Goal: Task Accomplishment & Management: Use online tool/utility

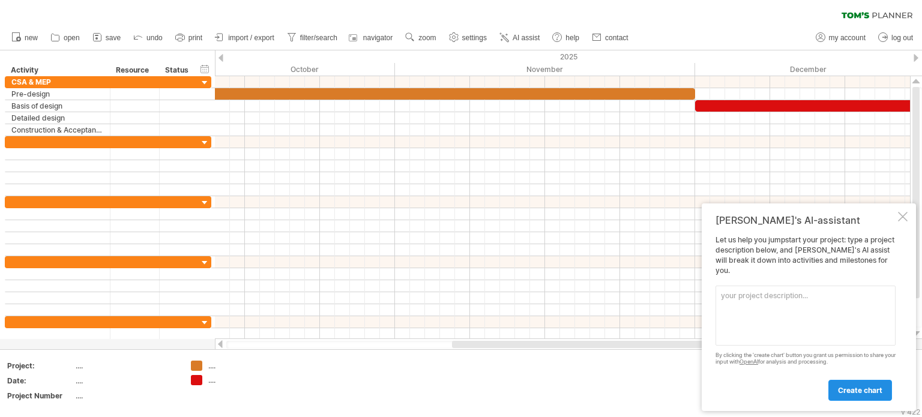
drag, startPoint x: 855, startPoint y: 392, endPoint x: 844, endPoint y: 384, distance: 14.2
click at [855, 392] on span "create chart" at bounding box center [860, 390] width 44 height 9
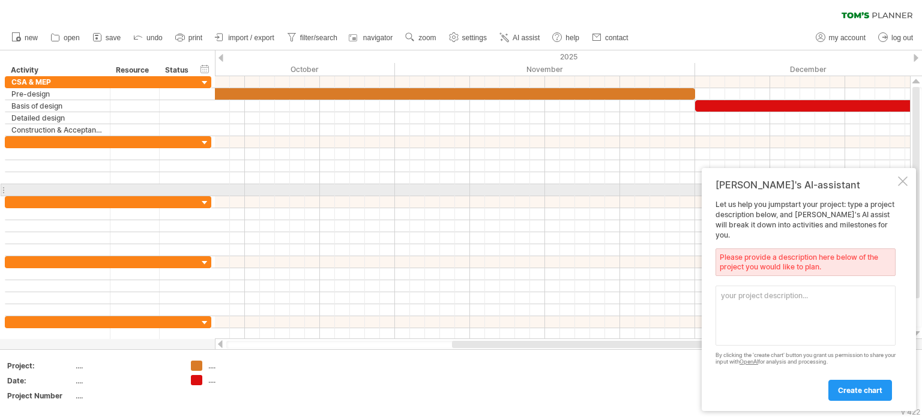
click at [902, 186] on div at bounding box center [903, 181] width 10 height 10
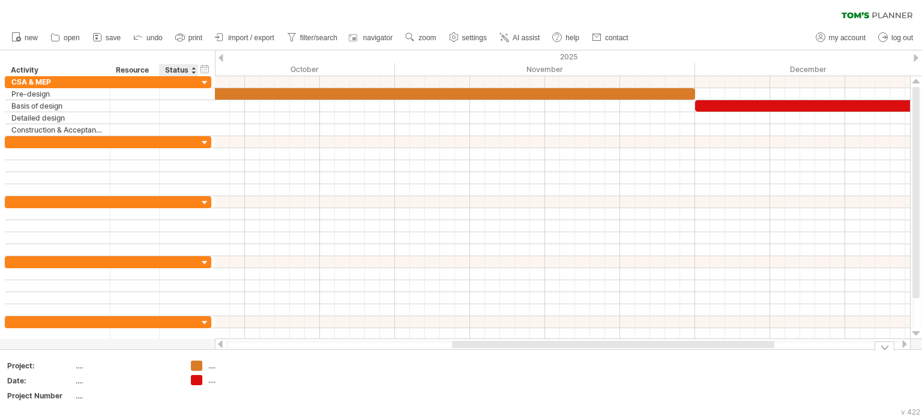
click at [214, 369] on div "...." at bounding box center [240, 366] width 65 height 10
click at [204, 384] on div "...." at bounding box center [232, 380] width 83 height 10
click at [73, 369] on th "Project:" at bounding box center [40, 368] width 67 height 14
click at [79, 368] on div "...." at bounding box center [126, 366] width 101 height 10
type input "***"
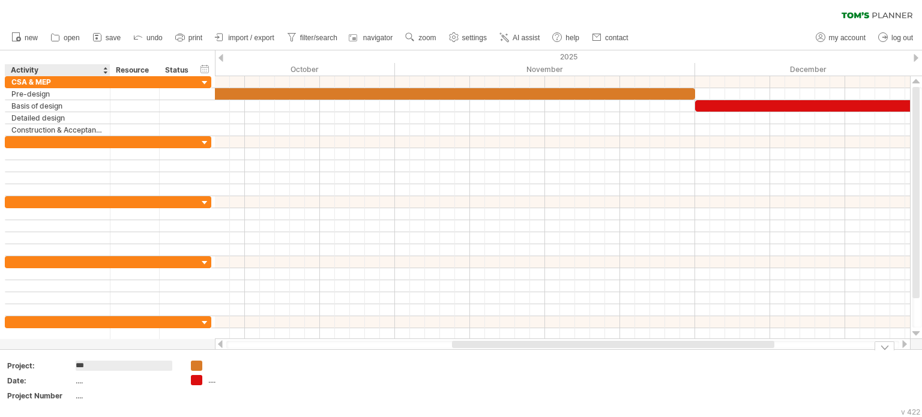
click at [84, 383] on div "...." at bounding box center [126, 381] width 101 height 10
click at [80, 393] on div "...." at bounding box center [126, 396] width 101 height 10
click at [219, 364] on div at bounding box center [240, 366] width 65 height 10
click at [212, 381] on div "...." at bounding box center [240, 380] width 65 height 10
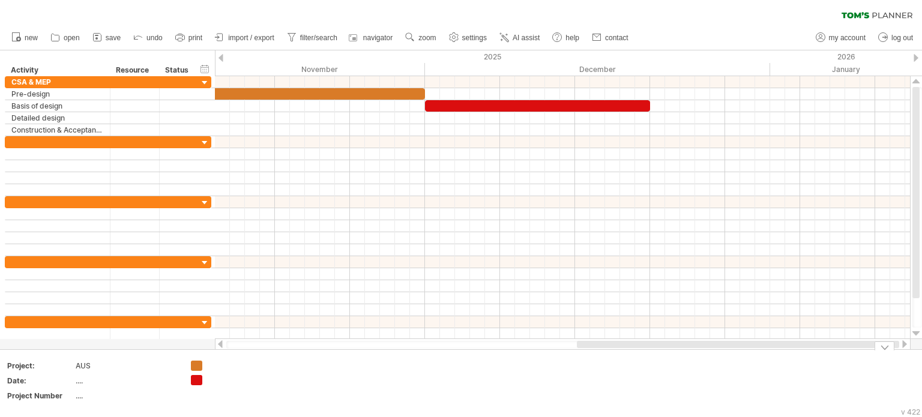
drag, startPoint x: 562, startPoint y: 342, endPoint x: 738, endPoint y: 349, distance: 176.0
click at [738, 349] on div "Trying to reach [DOMAIN_NAME] Connected again... 0% clear filter new" at bounding box center [461, 208] width 922 height 417
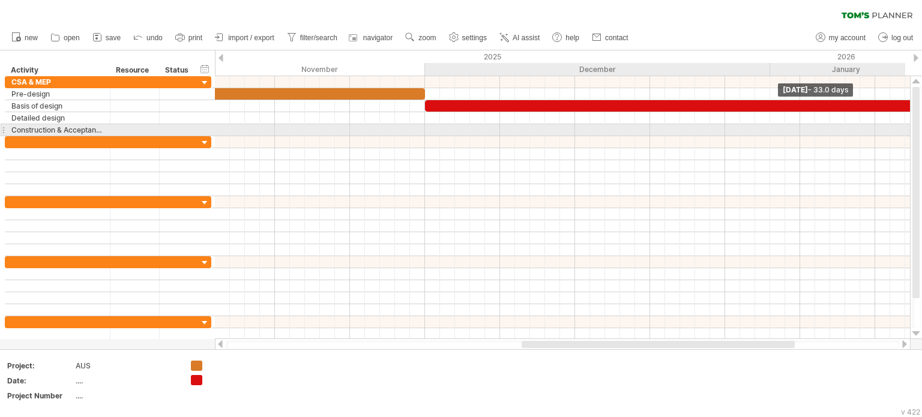
drag, startPoint x: 651, startPoint y: 104, endPoint x: 921, endPoint y: 127, distance: 271.6
click at [921, 127] on div "Trying to reach [DOMAIN_NAME] Connected again... 0% clear filter new" at bounding box center [461, 208] width 922 height 417
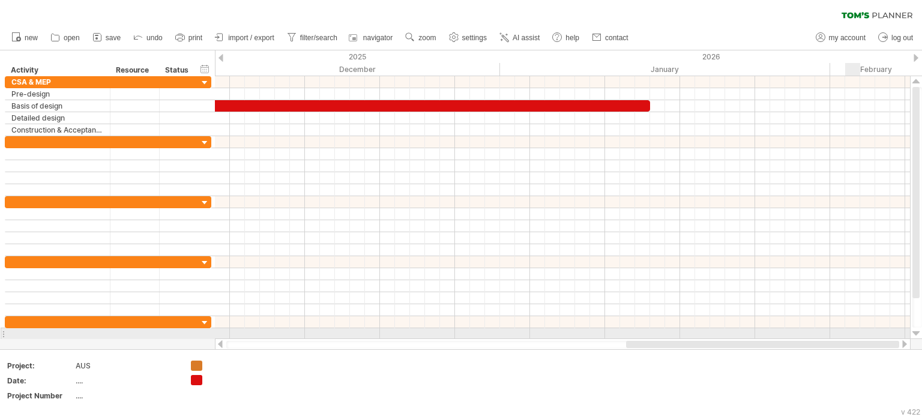
drag, startPoint x: 738, startPoint y: 343, endPoint x: 852, endPoint y: 331, distance: 114.1
click at [852, 331] on div "Trying to reach [DOMAIN_NAME] Connected again... 0% clear filter new" at bounding box center [461, 208] width 922 height 417
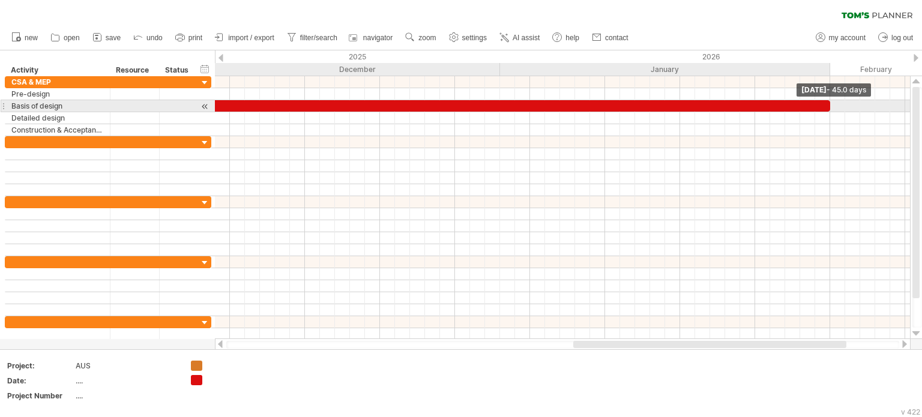
drag, startPoint x: 650, startPoint y: 106, endPoint x: 827, endPoint y: 107, distance: 177.1
click at [828, 107] on span at bounding box center [830, 105] width 5 height 11
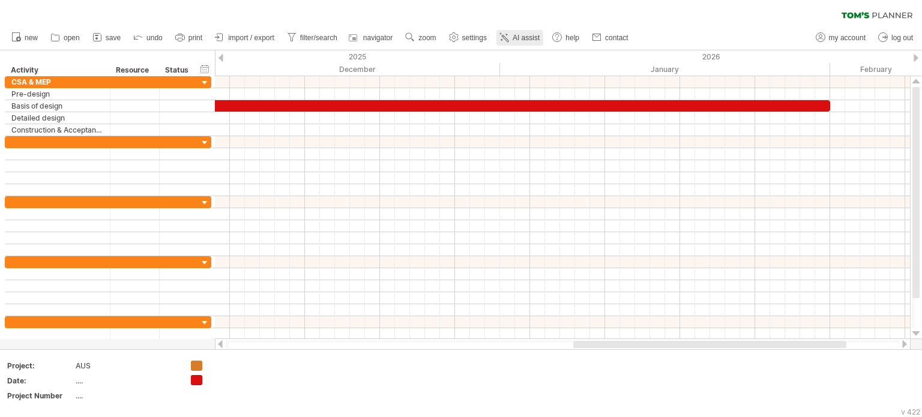
click at [529, 35] on span "AI assist" at bounding box center [526, 38] width 27 height 8
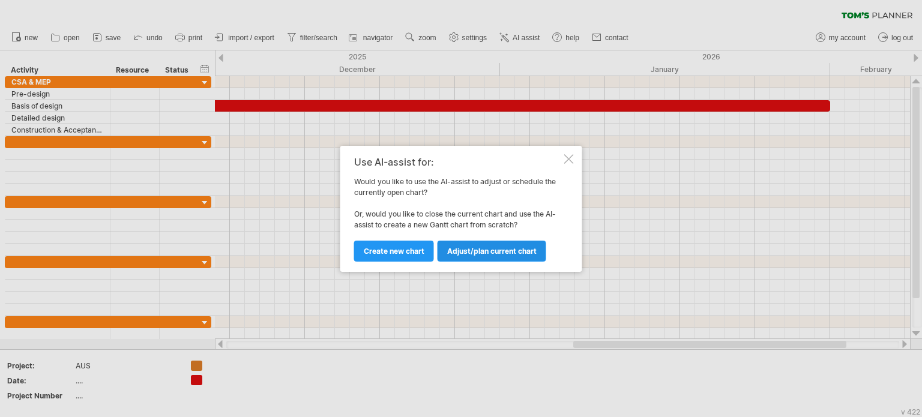
click at [504, 249] on span "Adjust/plan current chart" at bounding box center [491, 251] width 89 height 9
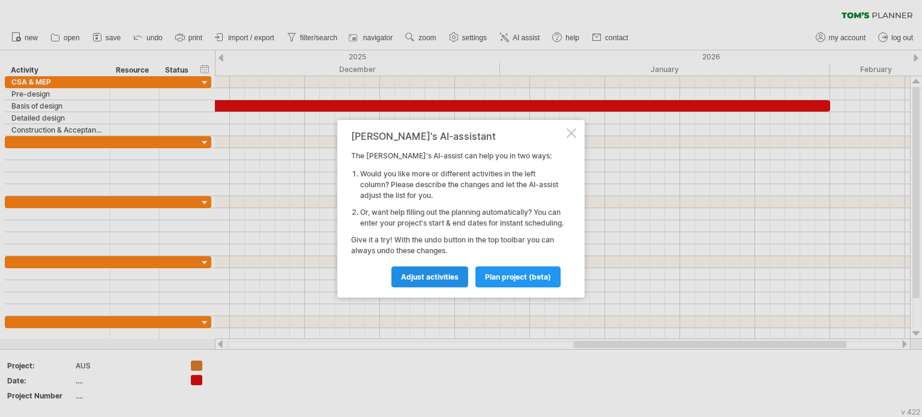
click at [440, 280] on span "Adjust activities" at bounding box center [430, 276] width 58 height 9
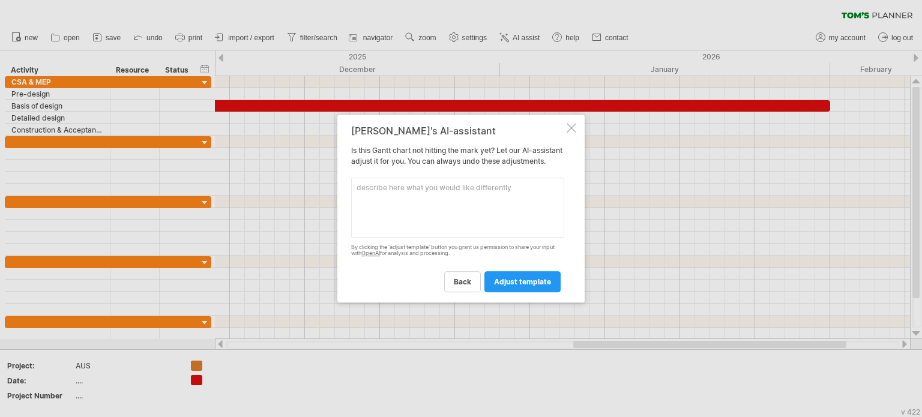
click at [423, 199] on textarea at bounding box center [457, 208] width 213 height 60
type textarea "勸"
type textarea "ㄍ"
type textarea "c"
type textarea "the leadtime is counted by month not date."
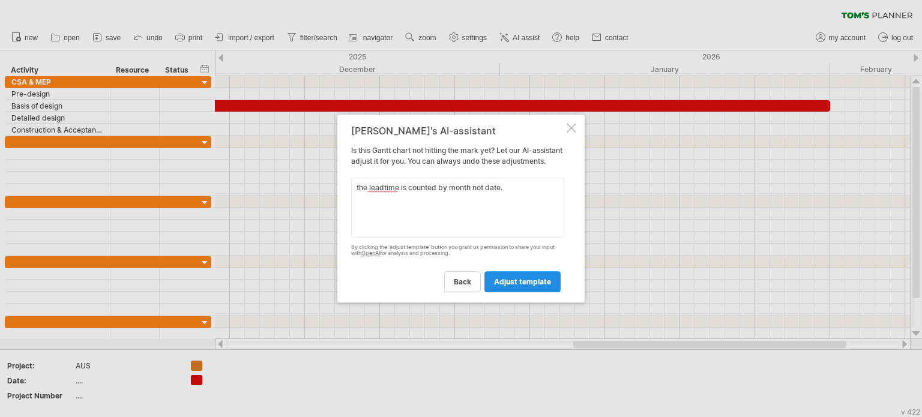
click at [519, 286] on span "adjust template" at bounding box center [522, 281] width 57 height 9
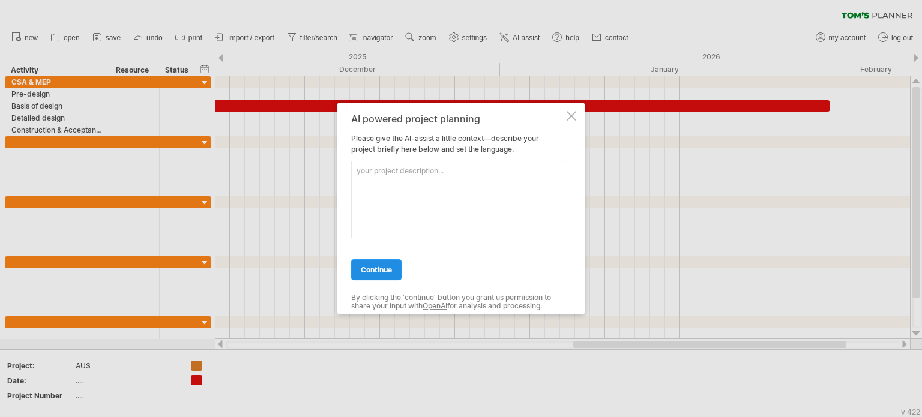
click at [381, 267] on span "continue" at bounding box center [376, 269] width 31 height 9
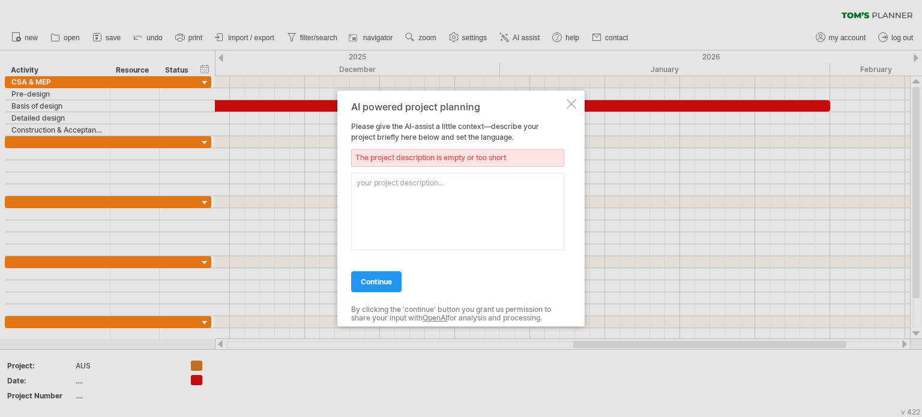
click at [571, 106] on div at bounding box center [572, 104] width 10 height 10
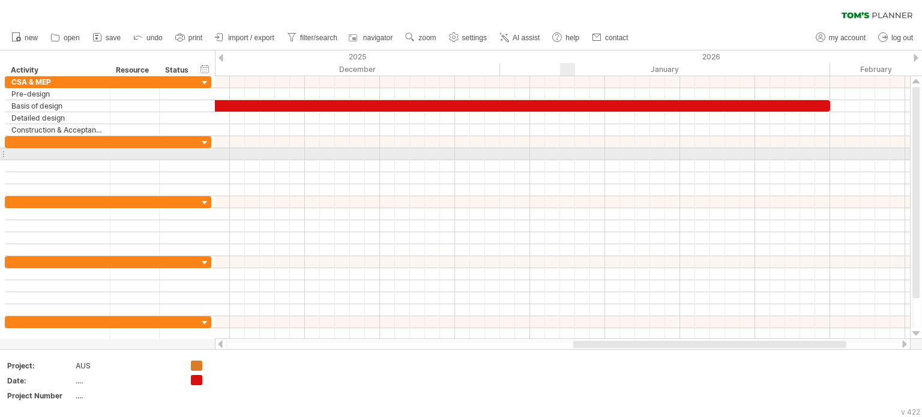
click at [566, 151] on div at bounding box center [562, 154] width 695 height 12
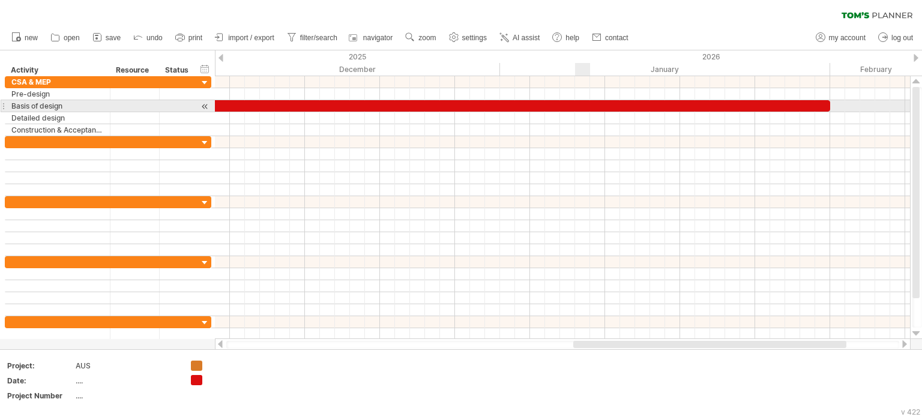
click at [582, 102] on div at bounding box center [492, 105] width 675 height 11
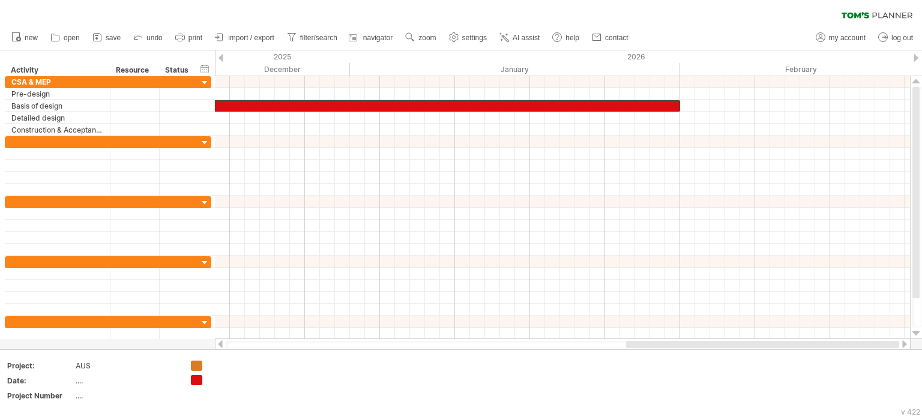
drag, startPoint x: 702, startPoint y: 345, endPoint x: 823, endPoint y: 348, distance: 120.7
click at [823, 348] on div at bounding box center [562, 345] width 673 height 8
click at [905, 343] on div at bounding box center [905, 344] width 10 height 8
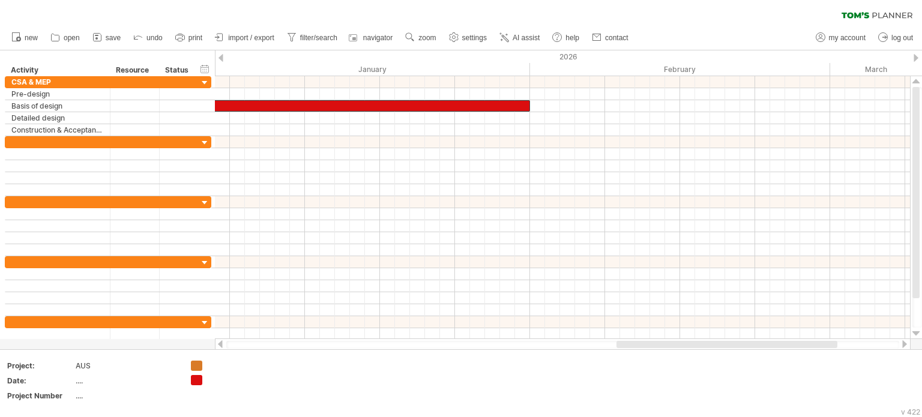
click at [905, 343] on div at bounding box center [905, 344] width 10 height 8
click at [474, 35] on span "settings" at bounding box center [474, 38] width 25 height 8
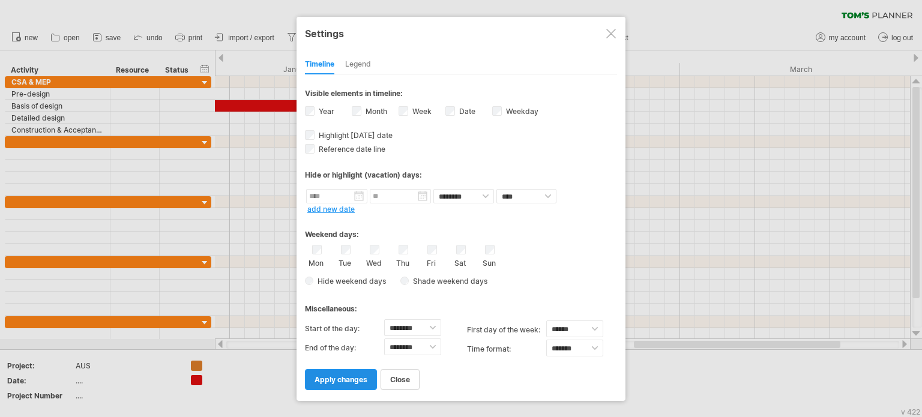
click at [355, 376] on span "apply changes" at bounding box center [340, 379] width 53 height 9
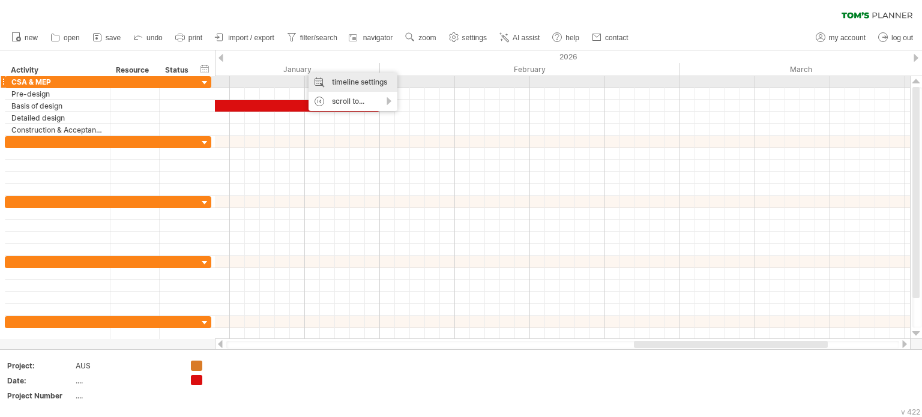
click at [353, 85] on div "timeline settings" at bounding box center [352, 82] width 89 height 19
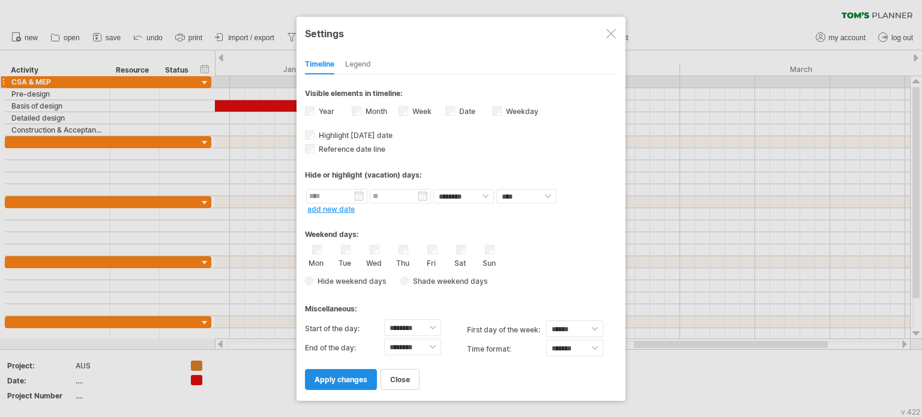
click at [345, 379] on span "apply changes" at bounding box center [340, 379] width 53 height 9
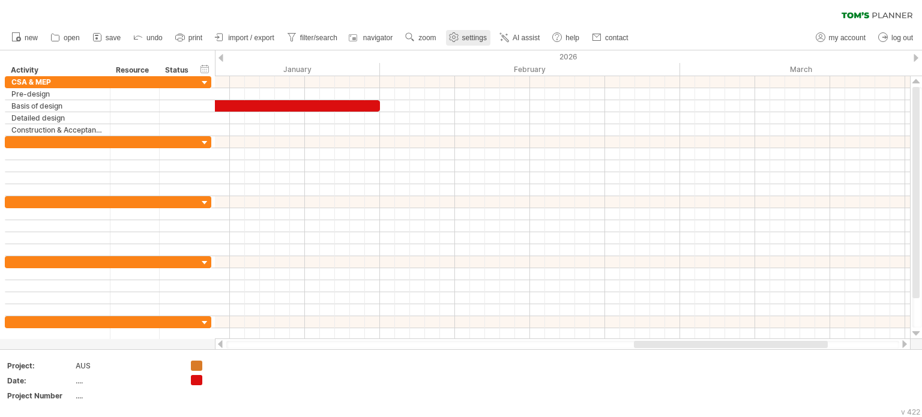
click at [458, 33] on use at bounding box center [454, 37] width 12 height 12
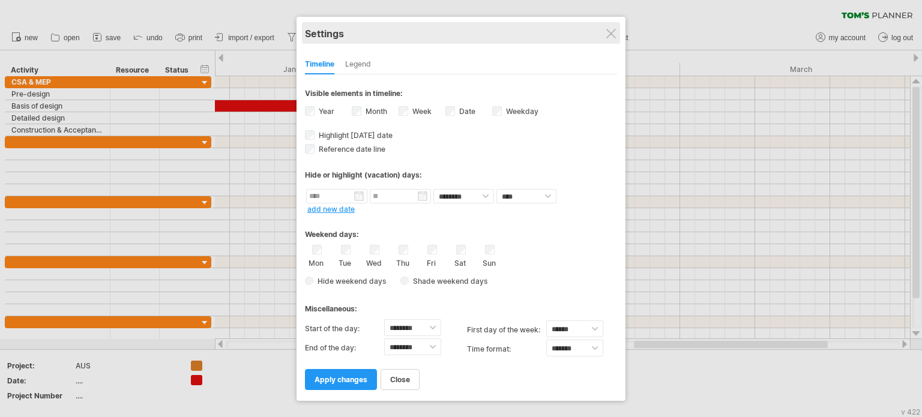
click at [611, 40] on div "Settings" at bounding box center [461, 33] width 312 height 22
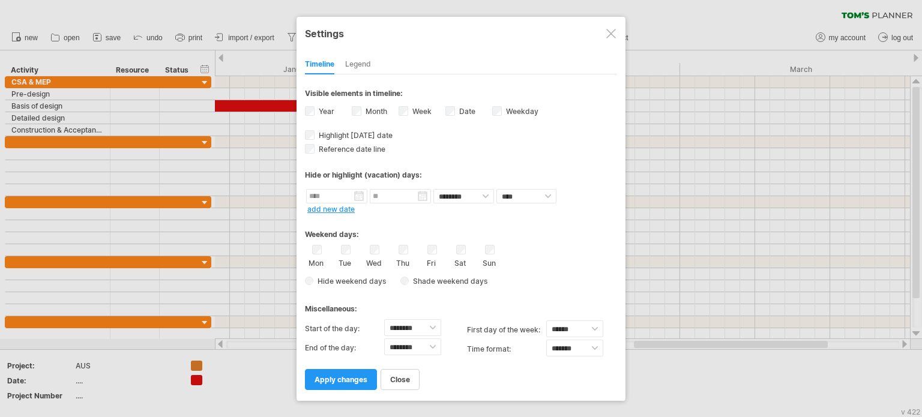
click at [607, 32] on div at bounding box center [611, 34] width 10 height 10
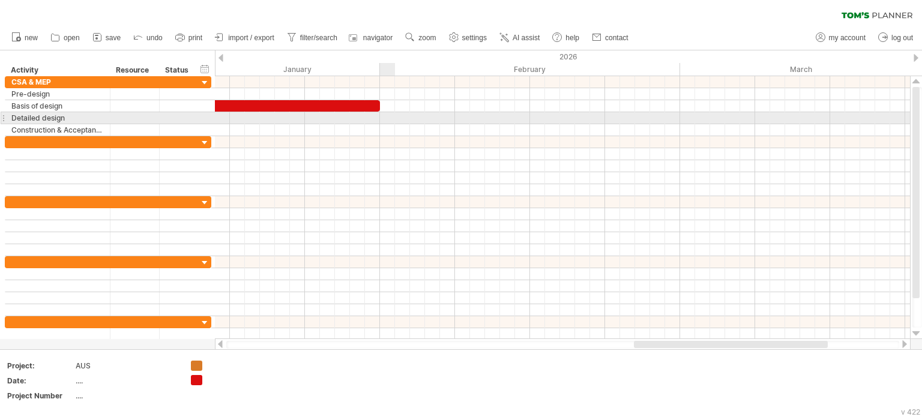
click at [389, 118] on div at bounding box center [562, 118] width 695 height 12
click at [386, 116] on div at bounding box center [562, 118] width 695 height 12
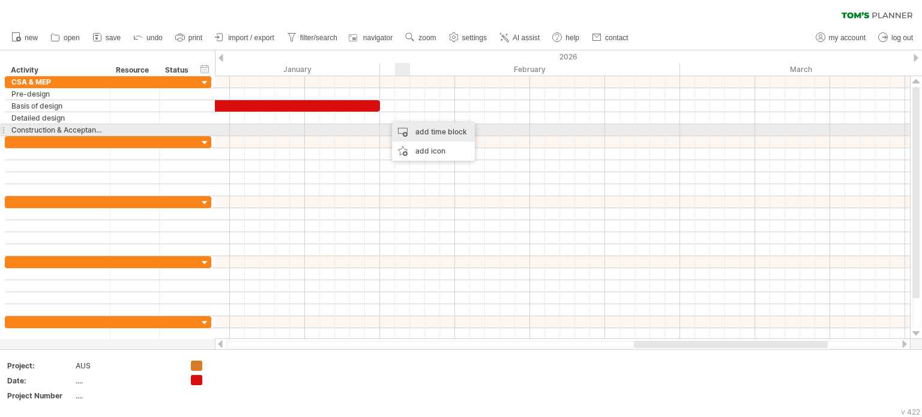
click at [420, 131] on div "add time block" at bounding box center [433, 131] width 83 height 19
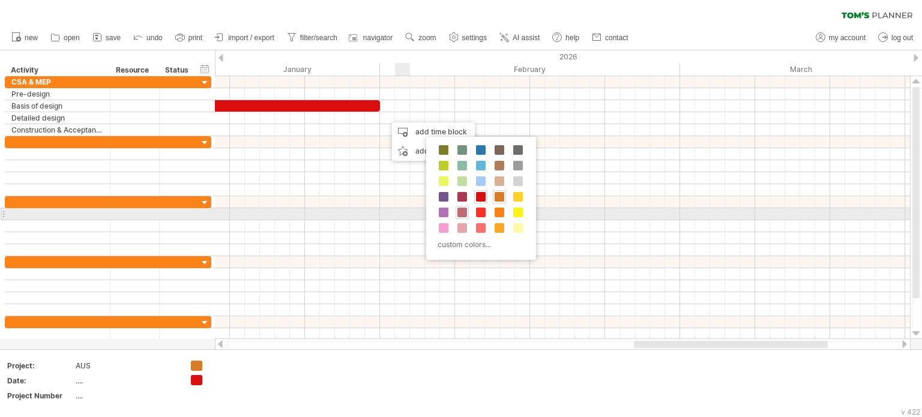
click at [460, 212] on span at bounding box center [462, 213] width 10 height 10
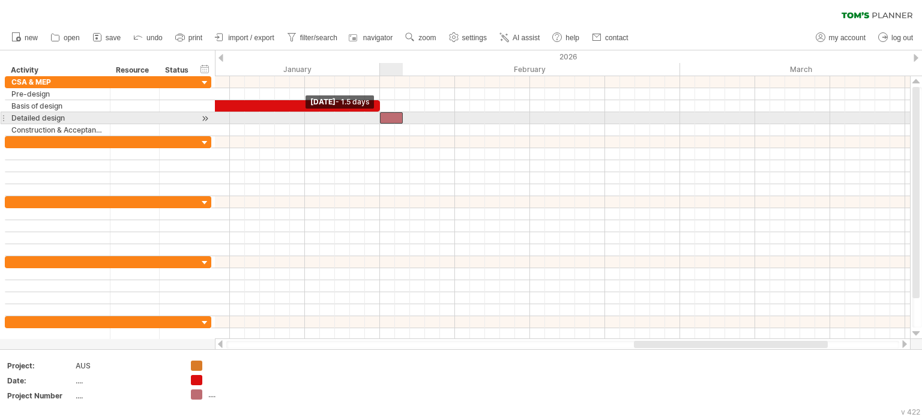
drag, startPoint x: 389, startPoint y: 118, endPoint x: 382, endPoint y: 117, distance: 7.2
click at [382, 117] on span at bounding box center [380, 117] width 5 height 11
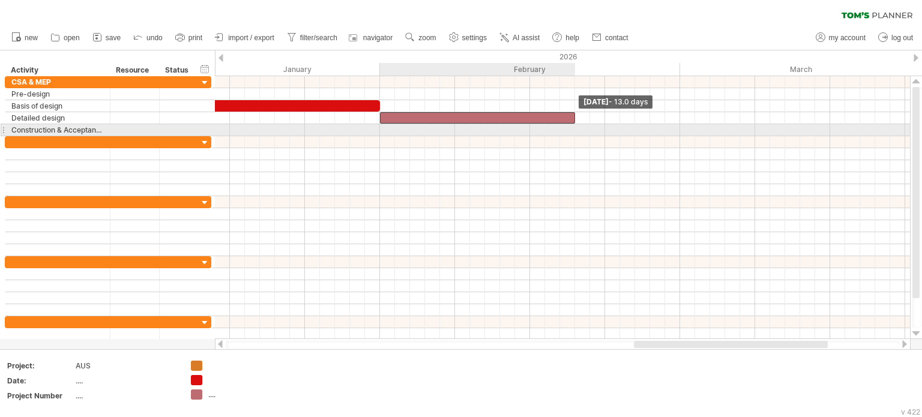
drag, startPoint x: 401, startPoint y: 115, endPoint x: 570, endPoint y: 128, distance: 169.8
click at [570, 128] on div "[DATE] - 13.0 days [DATE] - 1.5 days" at bounding box center [562, 207] width 695 height 263
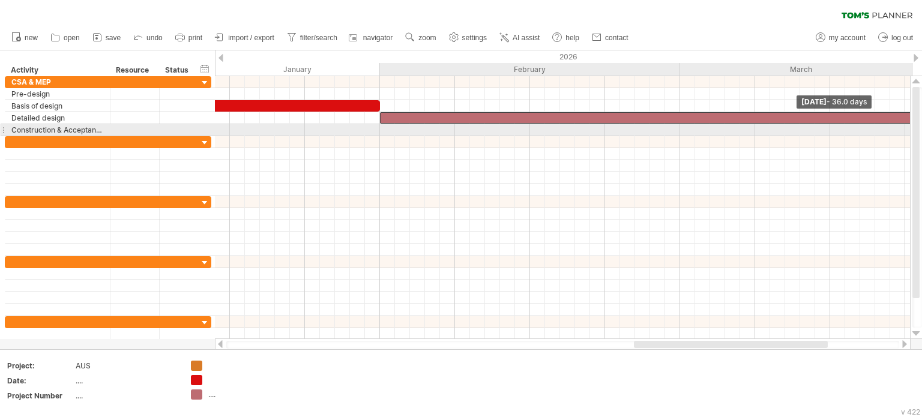
drag, startPoint x: 573, startPoint y: 118, endPoint x: 921, endPoint y: 134, distance: 348.5
click at [921, 134] on div "Trying to reach [DOMAIN_NAME] Connected again... 0% clear filter new" at bounding box center [461, 208] width 922 height 417
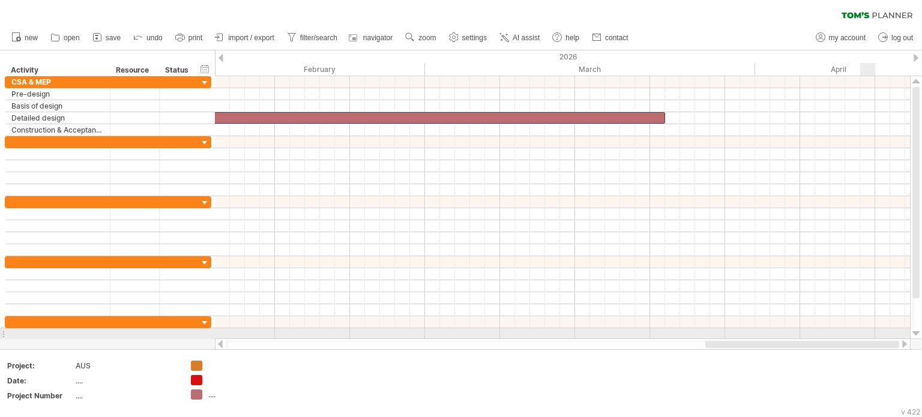
drag, startPoint x: 756, startPoint y: 340, endPoint x: 871, endPoint y: 334, distance: 116.0
click at [871, 334] on div "Trying to reach [DOMAIN_NAME] Connected again... 0% clear filter new" at bounding box center [461, 208] width 922 height 417
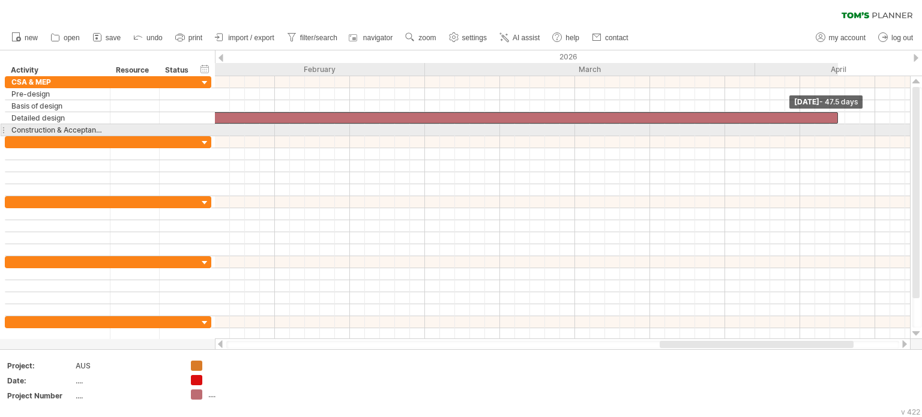
drag, startPoint x: 666, startPoint y: 114, endPoint x: 841, endPoint y: 131, distance: 175.5
click at [841, 131] on div "[DATE] - 47.5 days [DATE] - 1.5 days" at bounding box center [562, 207] width 695 height 263
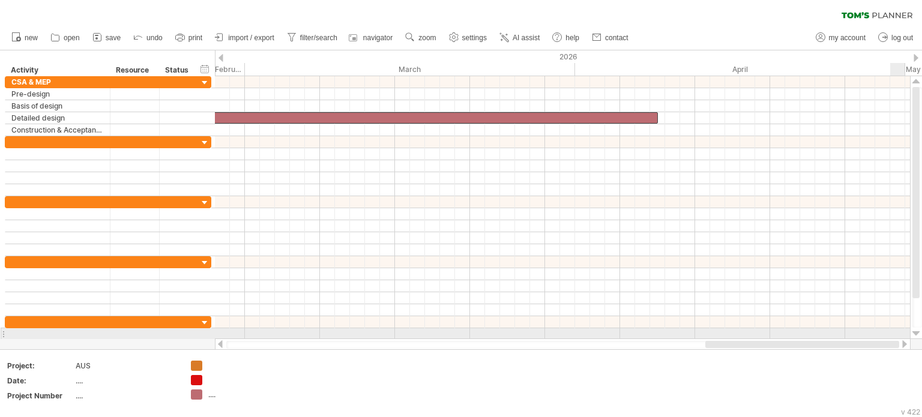
drag, startPoint x: 824, startPoint y: 345, endPoint x: 900, endPoint y: 336, distance: 76.8
click at [900, 336] on div "Trying to reach [DOMAIN_NAME] Connected again... 0% clear filter new" at bounding box center [461, 208] width 922 height 417
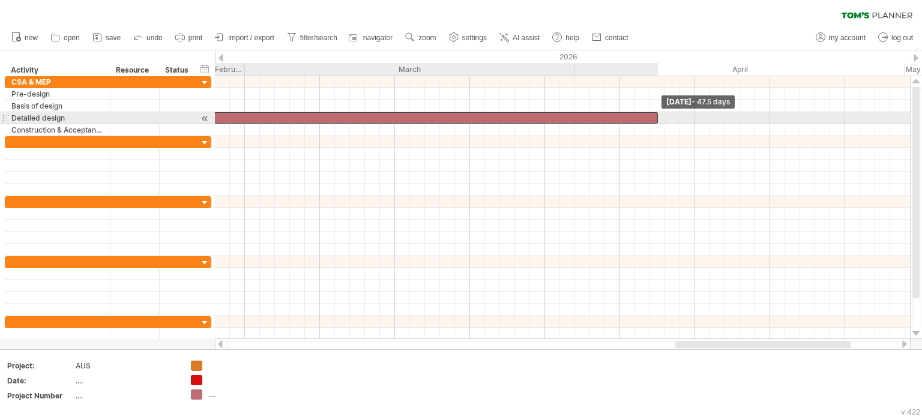
click at [655, 116] on span at bounding box center [657, 117] width 5 height 11
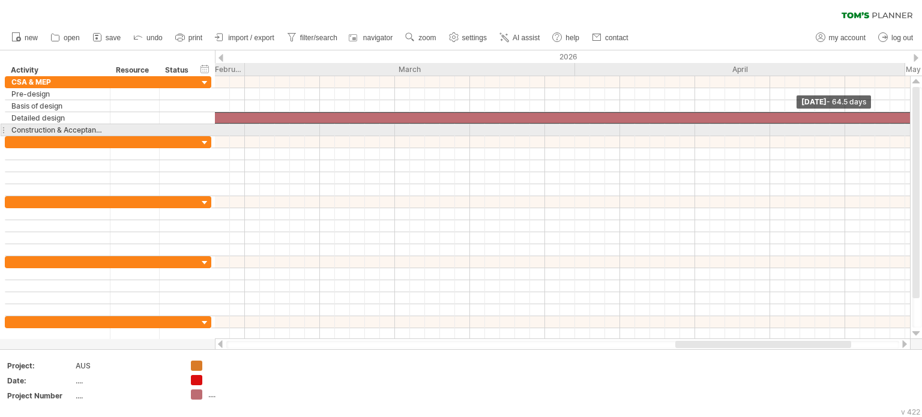
drag, startPoint x: 657, startPoint y: 116, endPoint x: 915, endPoint y: 131, distance: 258.5
click at [915, 131] on div "Trying to reach [DOMAIN_NAME] Connected again... 0% clear filter new" at bounding box center [461, 208] width 922 height 417
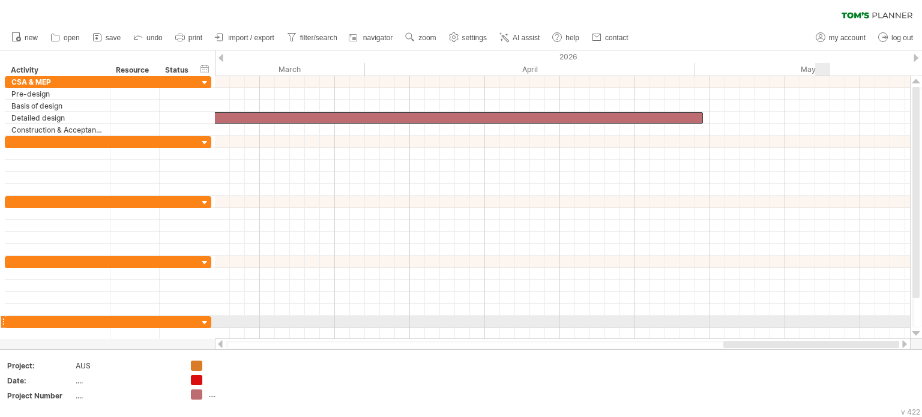
drag, startPoint x: 756, startPoint y: 341, endPoint x: 829, endPoint y: 328, distance: 73.8
click at [829, 328] on div "Trying to reach [DOMAIN_NAME] Connected again... 0% clear filter new" at bounding box center [461, 208] width 922 height 417
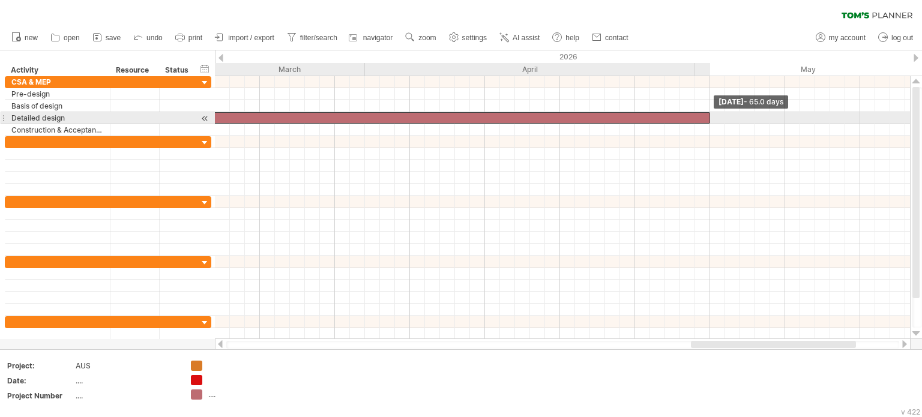
drag, startPoint x: 702, startPoint y: 116, endPoint x: 708, endPoint y: 116, distance: 6.0
click at [708, 116] on span at bounding box center [710, 117] width 5 height 11
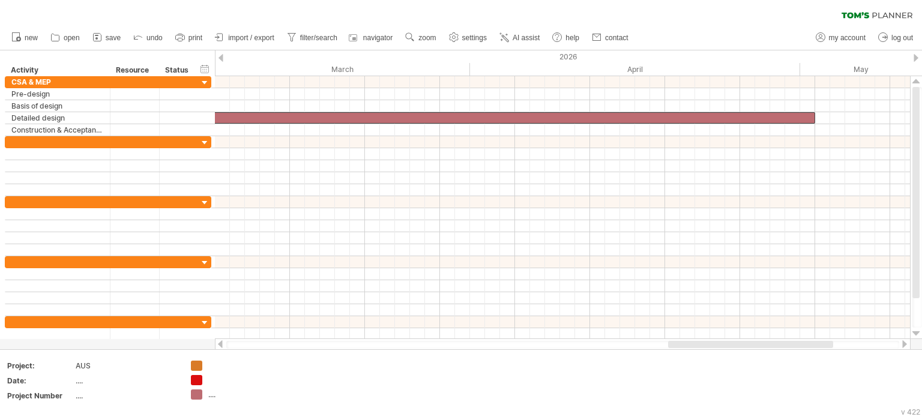
drag, startPoint x: 709, startPoint y: 344, endPoint x: 687, endPoint y: 341, distance: 23.1
click at [687, 341] on div at bounding box center [750, 344] width 165 height 7
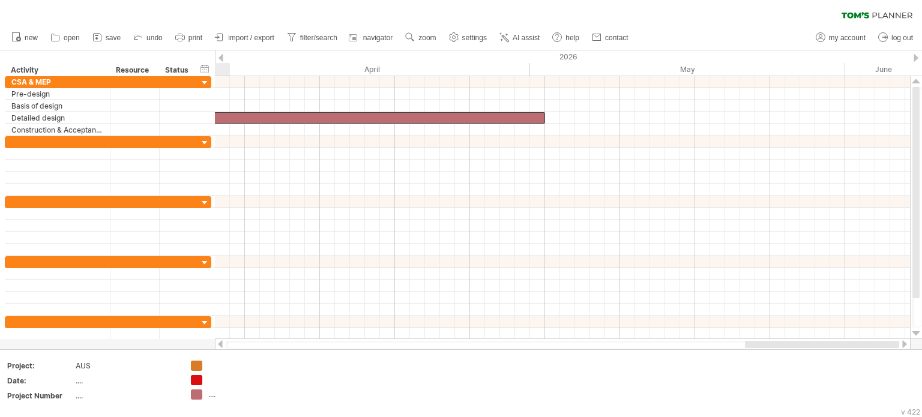
drag, startPoint x: 775, startPoint y: 343, endPoint x: 859, endPoint y: 343, distance: 84.0
click at [859, 343] on div at bounding box center [822, 344] width 154 height 7
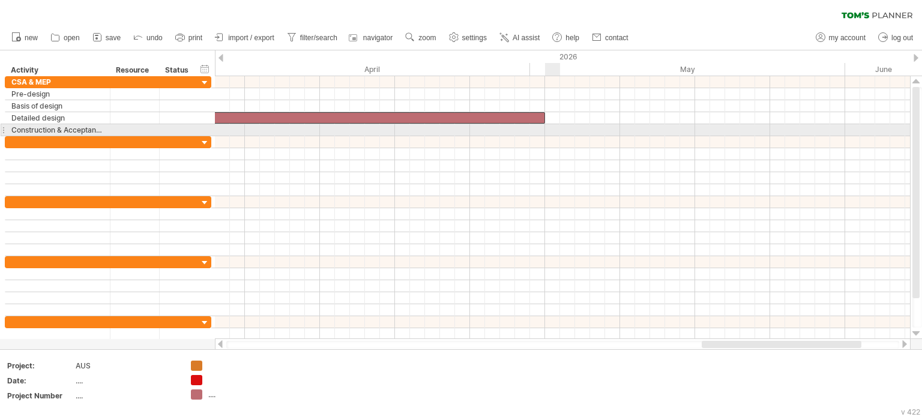
click at [554, 129] on div at bounding box center [562, 130] width 695 height 12
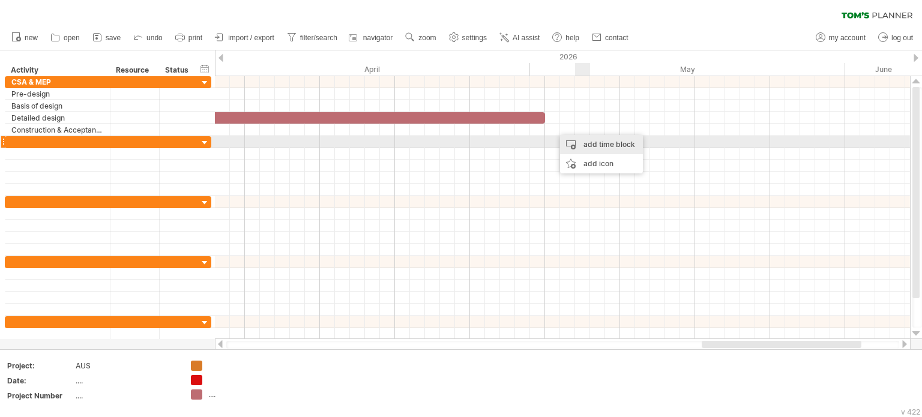
click at [585, 143] on div "add time block" at bounding box center [601, 144] width 83 height 19
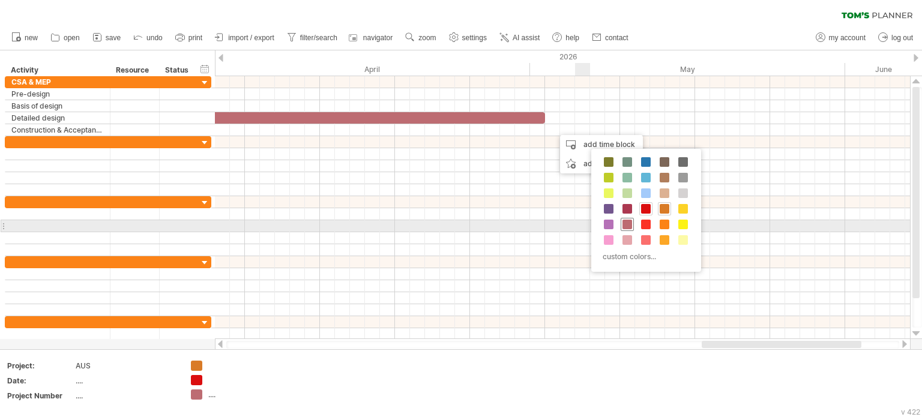
click at [628, 224] on span at bounding box center [627, 225] width 10 height 10
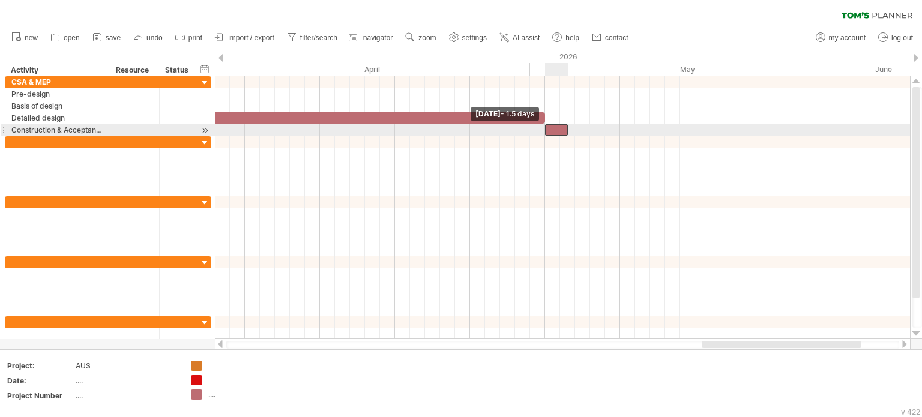
drag, startPoint x: 552, startPoint y: 128, endPoint x: 544, endPoint y: 128, distance: 7.8
click at [544, 128] on span at bounding box center [545, 129] width 5 height 11
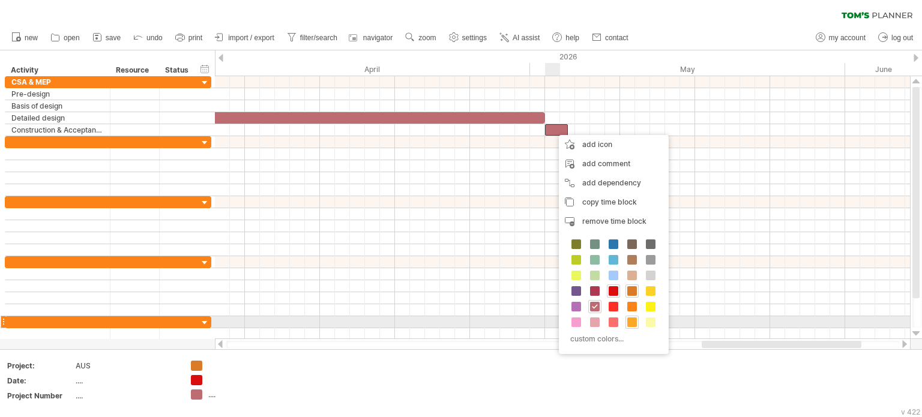
click at [633, 320] on span at bounding box center [632, 322] width 10 height 10
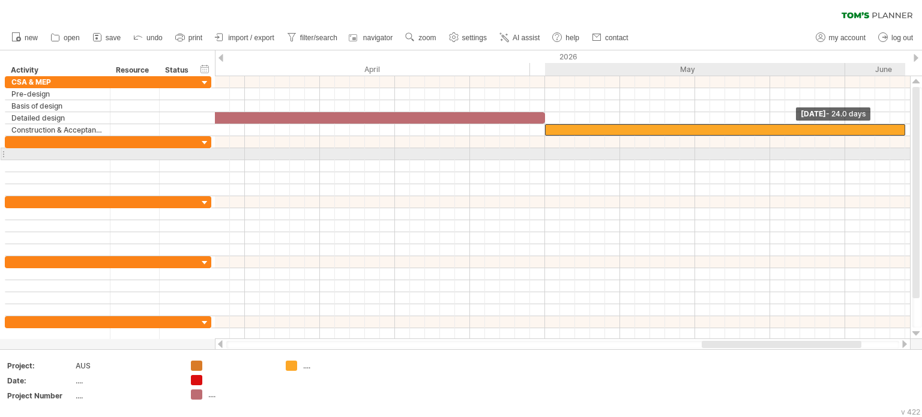
drag, startPoint x: 565, startPoint y: 129, endPoint x: 900, endPoint y: 154, distance: 335.2
click at [900, 154] on div "[DATE] - 24.0 days [DATE] - 1.5 days" at bounding box center [562, 207] width 695 height 263
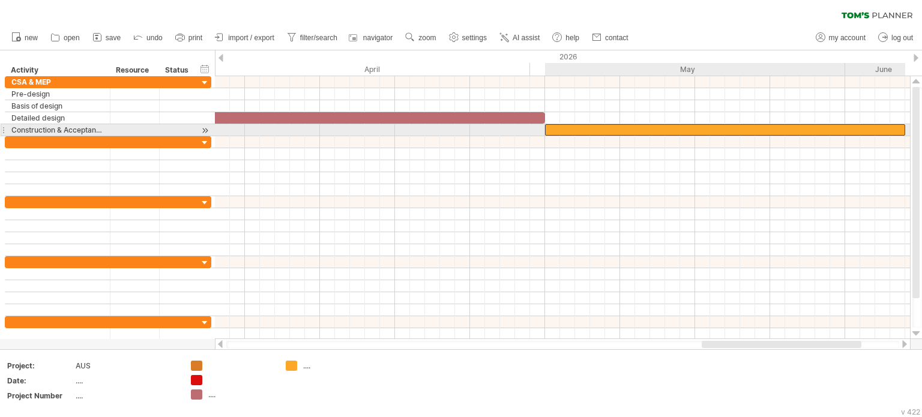
click at [549, 131] on div at bounding box center [725, 129] width 360 height 11
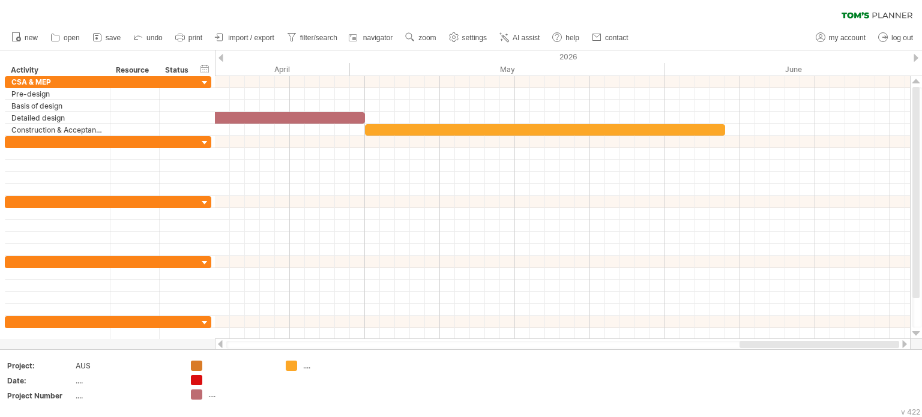
drag, startPoint x: 732, startPoint y: 345, endPoint x: 807, endPoint y: 344, distance: 75.6
click at [807, 344] on div at bounding box center [819, 344] width 160 height 7
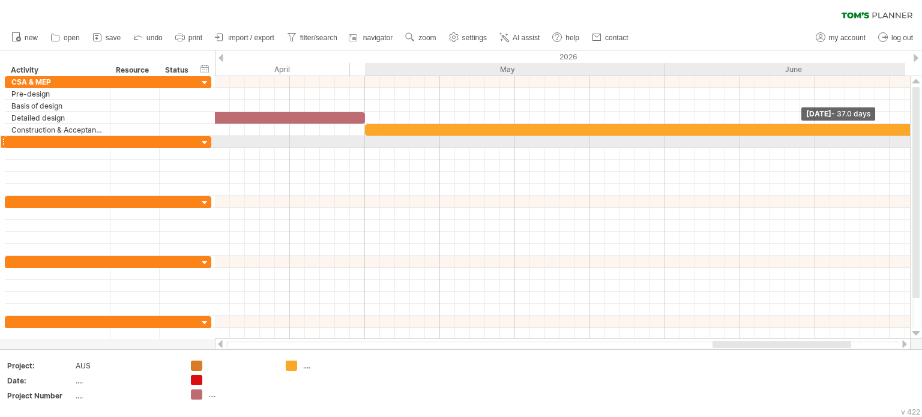
drag, startPoint x: 725, startPoint y: 129, endPoint x: 920, endPoint y: 143, distance: 195.5
click at [920, 143] on div "Trying to reach [DOMAIN_NAME] Connected again... 0% clear filter new" at bounding box center [461, 208] width 922 height 417
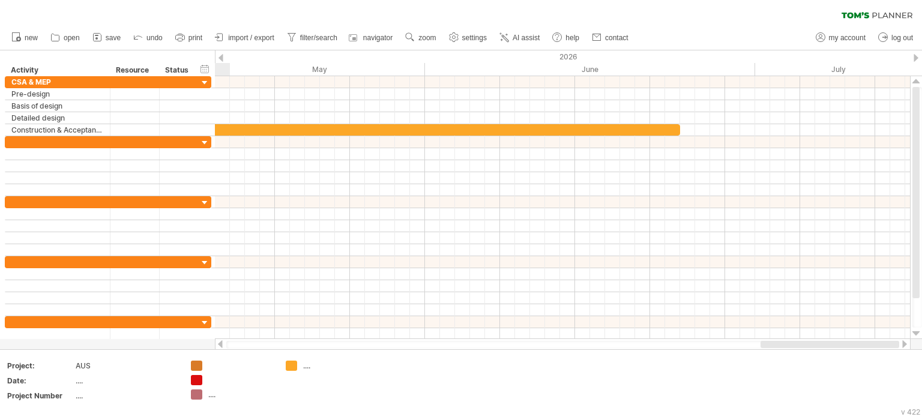
drag, startPoint x: 828, startPoint y: 345, endPoint x: 921, endPoint y: 340, distance: 93.1
click at [921, 340] on div "Trying to reach [DOMAIN_NAME] Connected again... 0% clear filter new" at bounding box center [461, 208] width 922 height 417
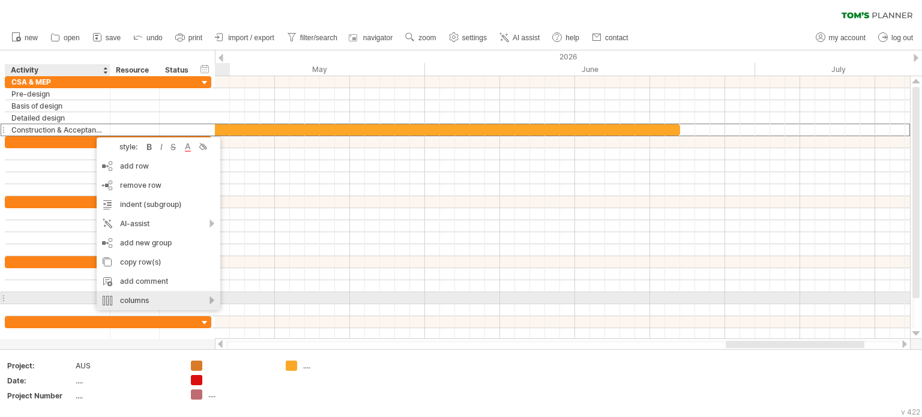
click at [211, 302] on div "columns" at bounding box center [159, 300] width 124 height 19
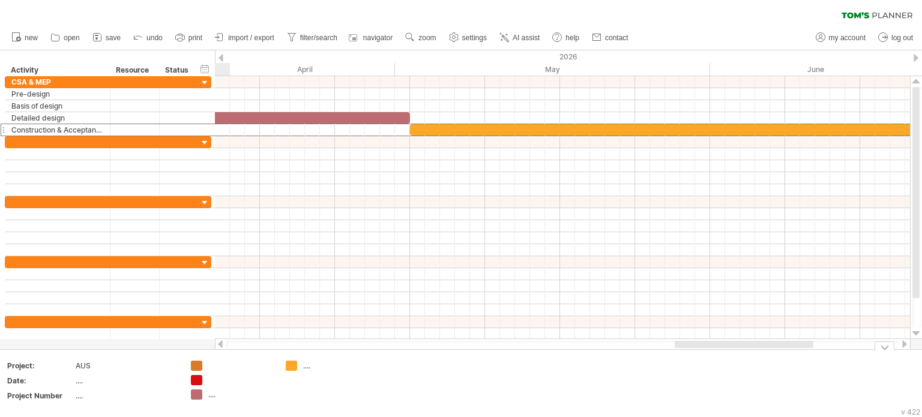
drag, startPoint x: 749, startPoint y: 343, endPoint x: 698, endPoint y: 352, distance: 51.9
click at [698, 352] on div "Trying to reach [DOMAIN_NAME] Connected again... 0% clear filter new" at bounding box center [461, 208] width 922 height 417
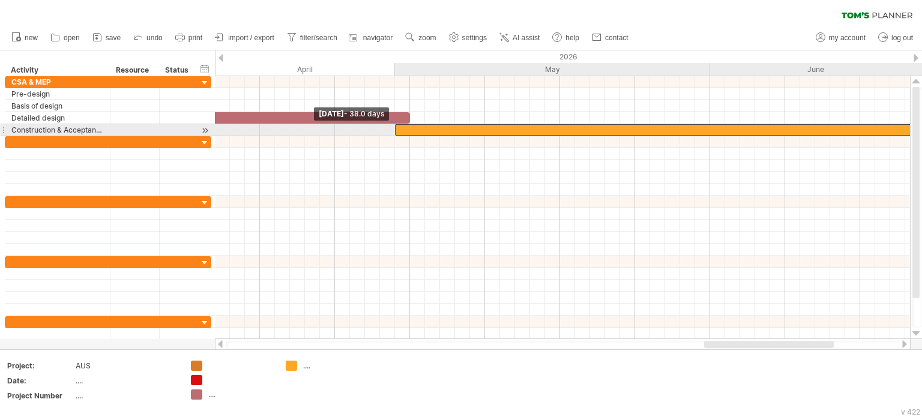
drag, startPoint x: 409, startPoint y: 128, endPoint x: 397, endPoint y: 130, distance: 12.1
click at [397, 130] on div at bounding box center [680, 129] width 570 height 11
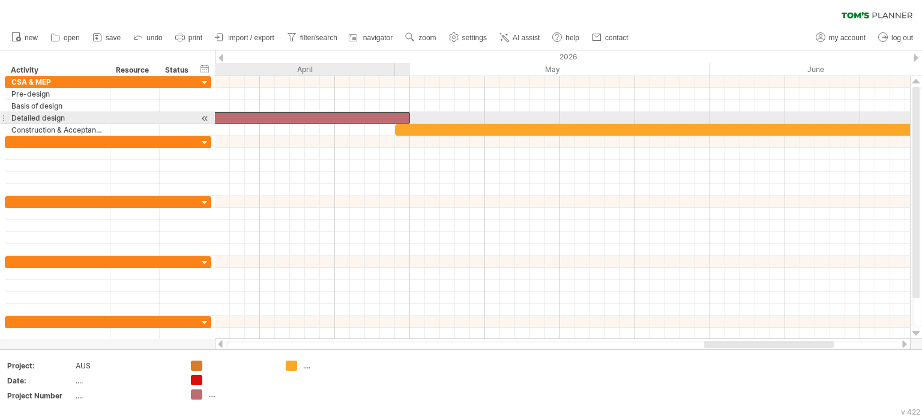
drag, startPoint x: 411, startPoint y: 115, endPoint x: 396, endPoint y: 116, distance: 15.1
click at [396, 116] on span at bounding box center [395, 117] width 5 height 11
drag, startPoint x: 394, startPoint y: 116, endPoint x: 408, endPoint y: 118, distance: 14.0
click at [408, 118] on span at bounding box center [410, 117] width 5 height 11
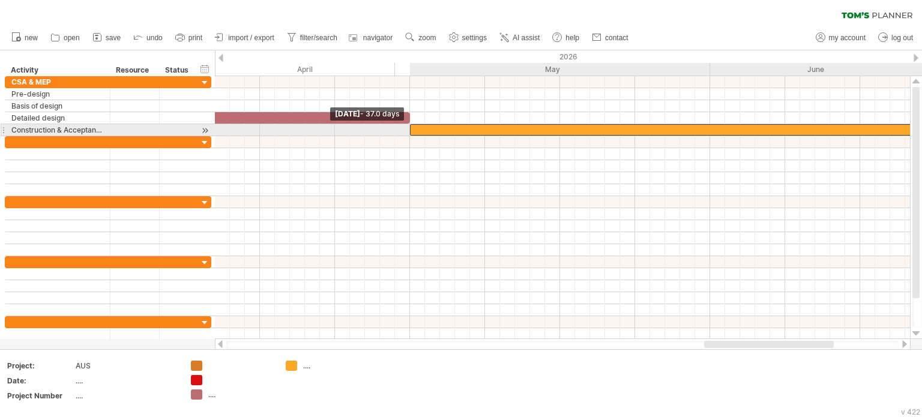
drag, startPoint x: 394, startPoint y: 127, endPoint x: 407, endPoint y: 129, distance: 12.7
click at [408, 129] on span at bounding box center [410, 129] width 5 height 11
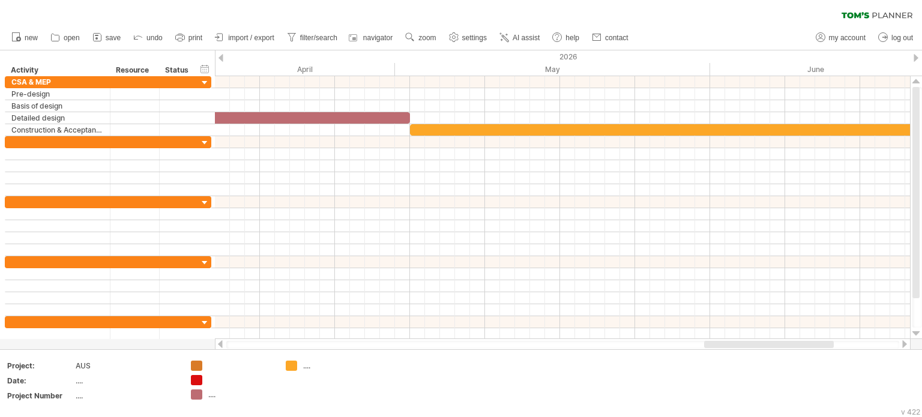
drag, startPoint x: 717, startPoint y: 340, endPoint x: 746, endPoint y: 343, distance: 28.9
click at [746, 343] on div at bounding box center [563, 344] width 696 height 12
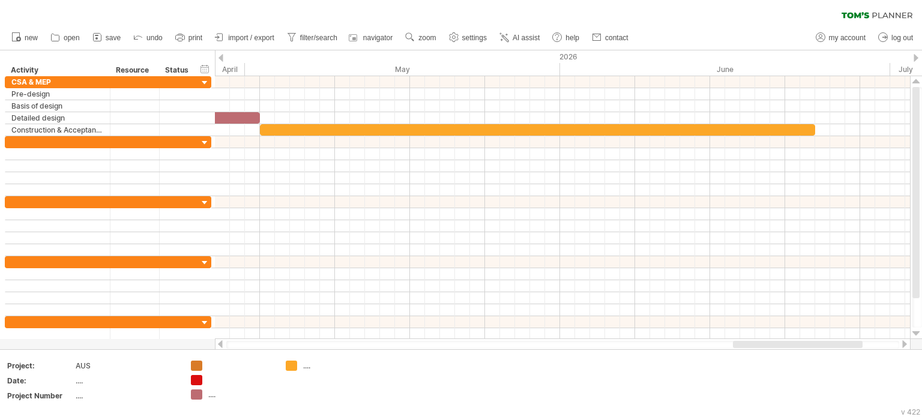
drag, startPoint x: 753, startPoint y: 346, endPoint x: 793, endPoint y: 344, distance: 40.3
click at [787, 344] on div at bounding box center [798, 344] width 130 height 7
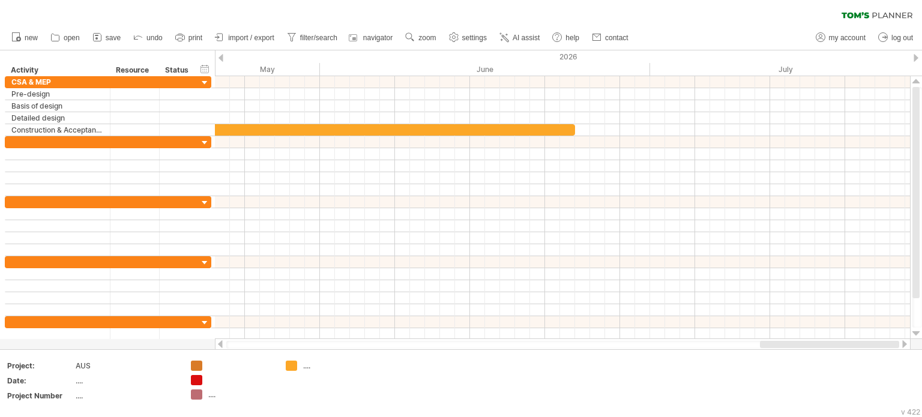
drag, startPoint x: 793, startPoint y: 344, endPoint x: 871, endPoint y: 344, distance: 78.0
click at [871, 344] on div at bounding box center [829, 344] width 139 height 7
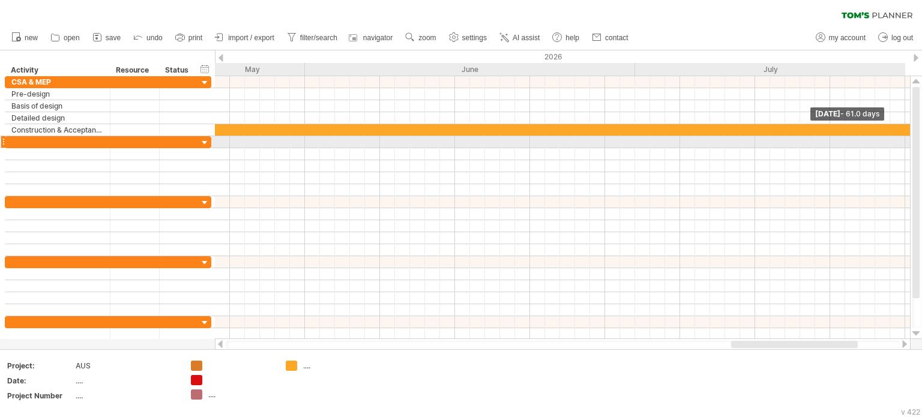
drag, startPoint x: 573, startPoint y: 128, endPoint x: 921, endPoint y: 144, distance: 349.1
click at [921, 144] on div "Trying to reach [DOMAIN_NAME] Connected again... 0% clear filter new" at bounding box center [461, 208] width 922 height 417
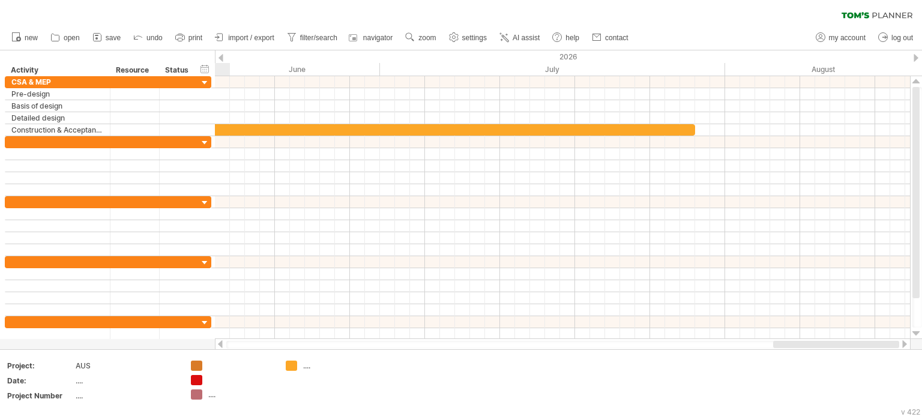
drag, startPoint x: 794, startPoint y: 342, endPoint x: 869, endPoint y: 343, distance: 75.0
click at [869, 343] on div at bounding box center [836, 344] width 126 height 7
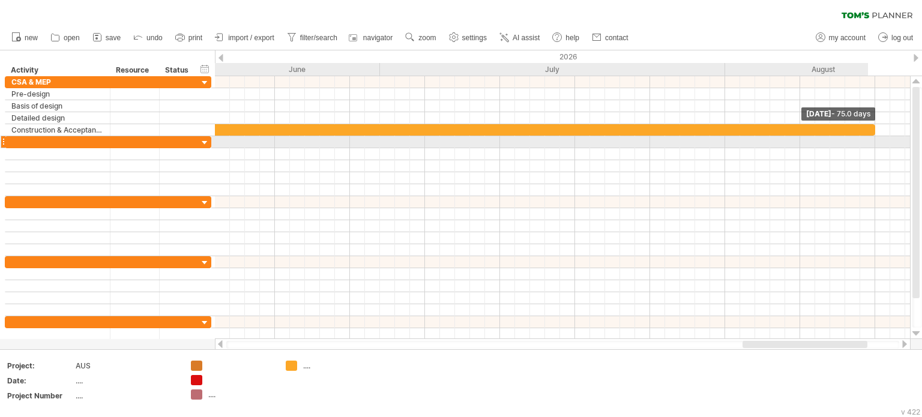
drag, startPoint x: 694, startPoint y: 130, endPoint x: 894, endPoint y: 145, distance: 201.0
click at [894, 145] on div "[DATE] - 75.0 days [DATE] - 37.0 days" at bounding box center [562, 207] width 695 height 263
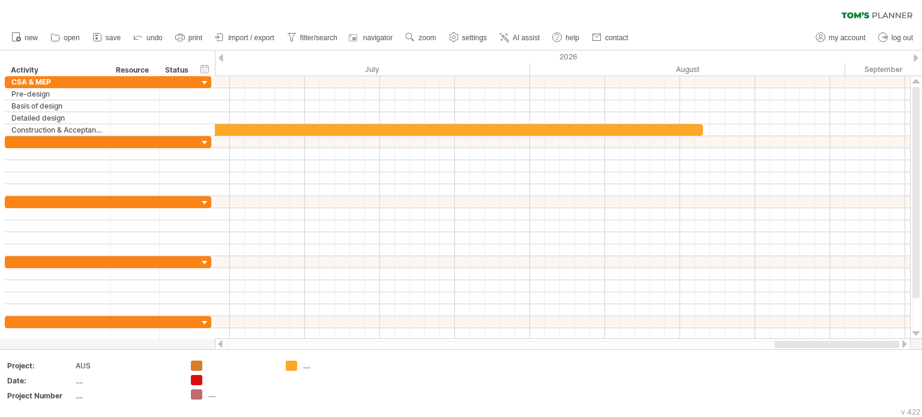
drag, startPoint x: 836, startPoint y: 347, endPoint x: 898, endPoint y: 330, distance: 64.1
click at [904, 341] on div at bounding box center [563, 344] width 696 height 12
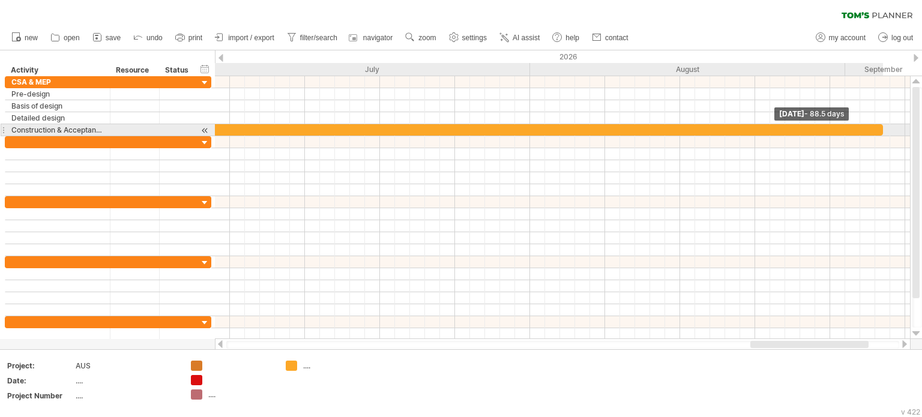
drag, startPoint x: 703, startPoint y: 126, endPoint x: 910, endPoint y: 139, distance: 207.4
click at [908, 134] on div "[DATE] - 88.5 days [DATE] - 37.0 days" at bounding box center [562, 207] width 695 height 263
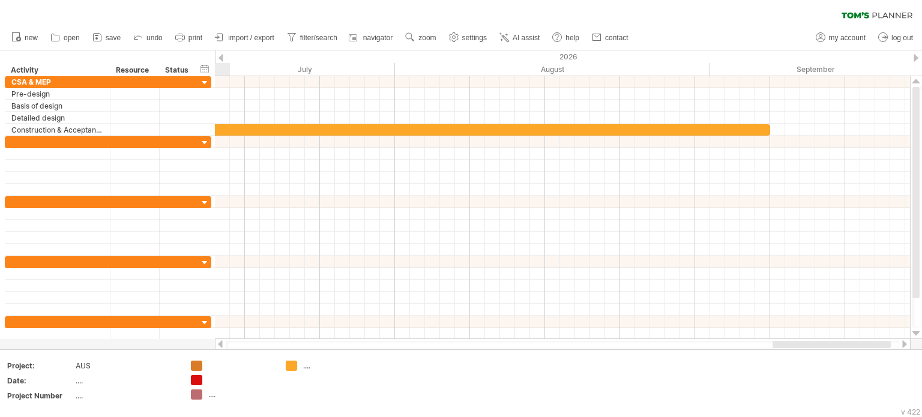
drag, startPoint x: 864, startPoint y: 344, endPoint x: 921, endPoint y: 341, distance: 57.7
click at [921, 341] on div "Trying to reach [DOMAIN_NAME] Connected again... 0% clear filter new" at bounding box center [461, 208] width 922 height 417
click at [103, 38] on link "save" at bounding box center [106, 38] width 35 height 16
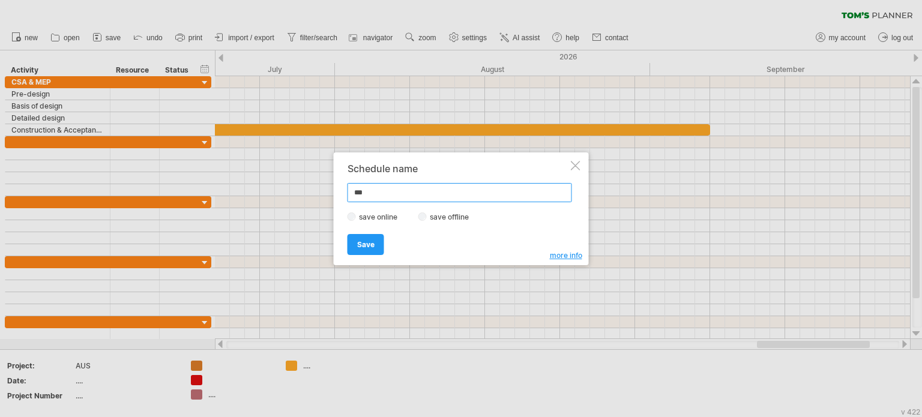
type input "****"
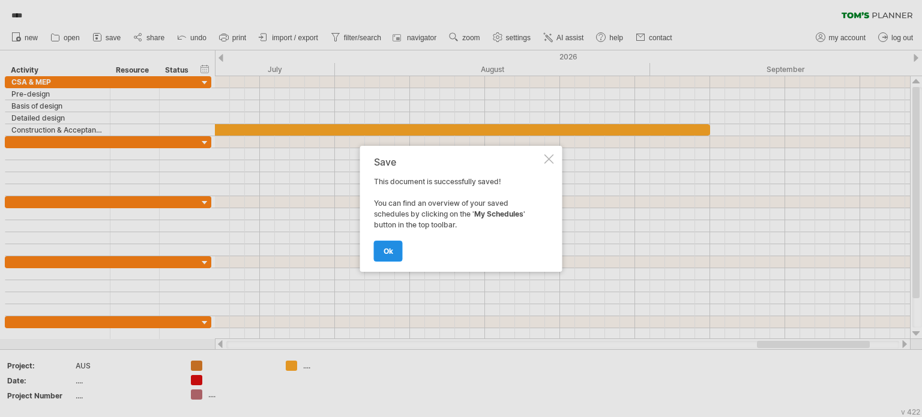
click at [391, 244] on link "ok" at bounding box center [388, 251] width 29 height 21
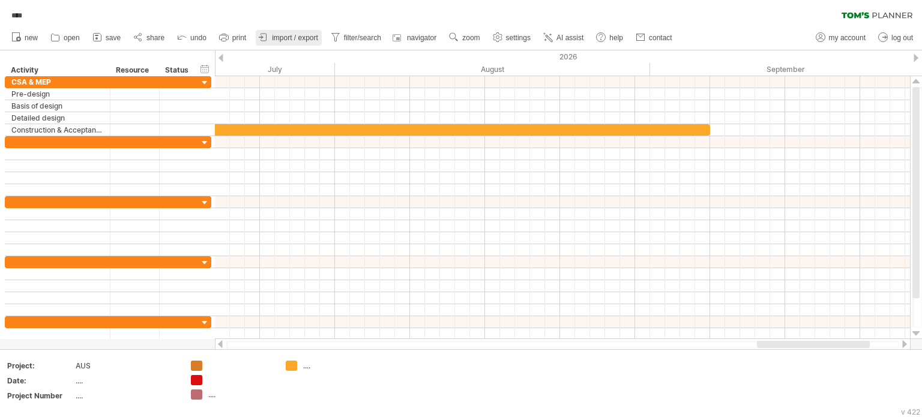
click at [279, 37] on span "import / export" at bounding box center [295, 38] width 46 height 8
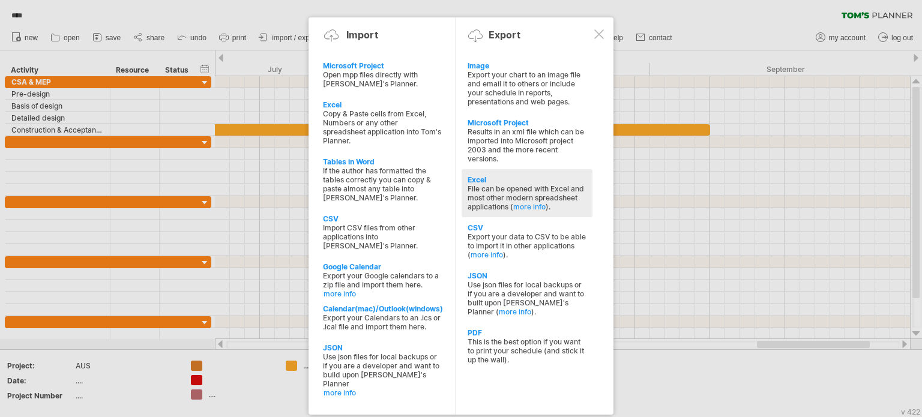
click at [492, 183] on div "Excel" at bounding box center [527, 179] width 119 height 9
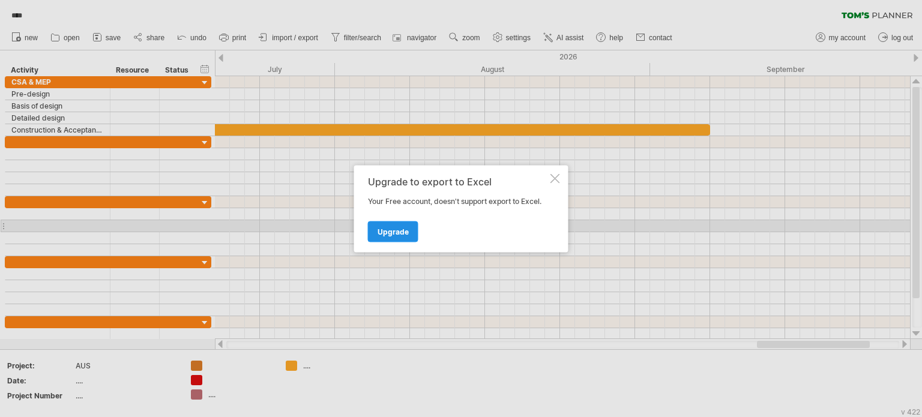
click at [397, 229] on span "Upgrade" at bounding box center [393, 231] width 31 height 9
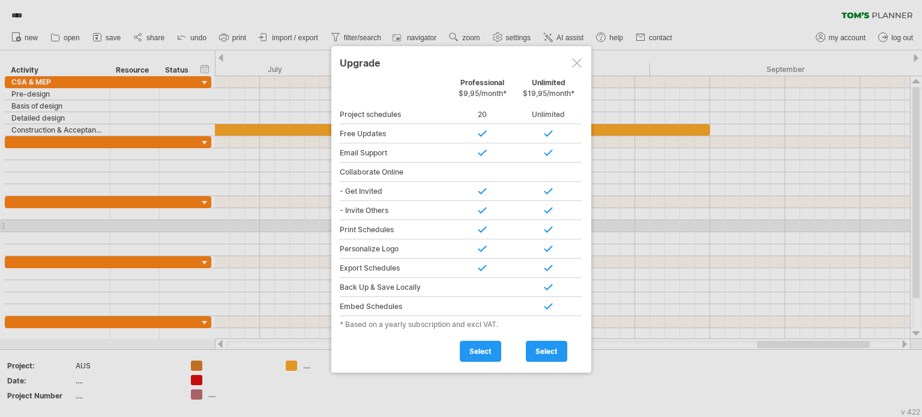
click at [576, 64] on div at bounding box center [577, 63] width 10 height 10
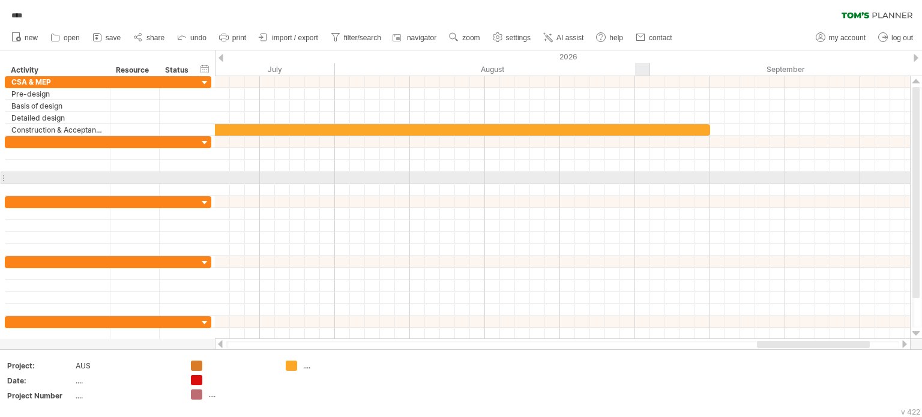
click at [637, 176] on div at bounding box center [562, 178] width 695 height 12
